Goal: Find specific page/section: Find specific page/section

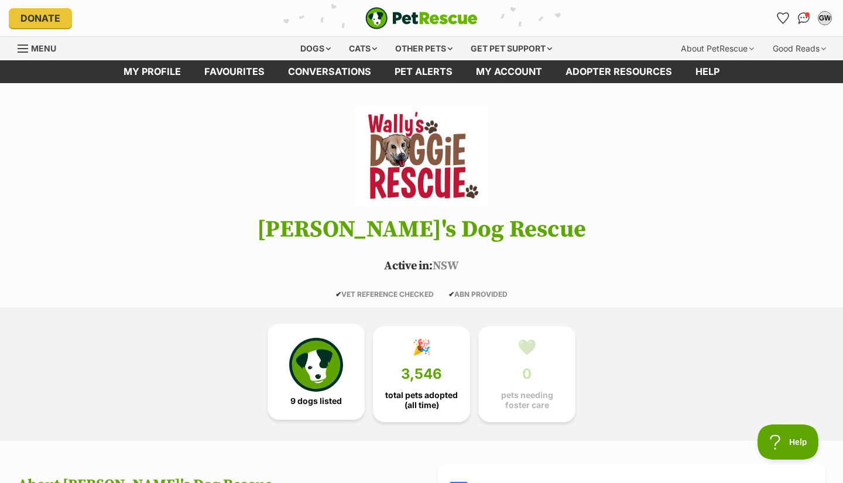
click at [324, 374] on img at bounding box center [316, 365] width 54 height 54
